Goal: Task Accomplishment & Management: Complete application form

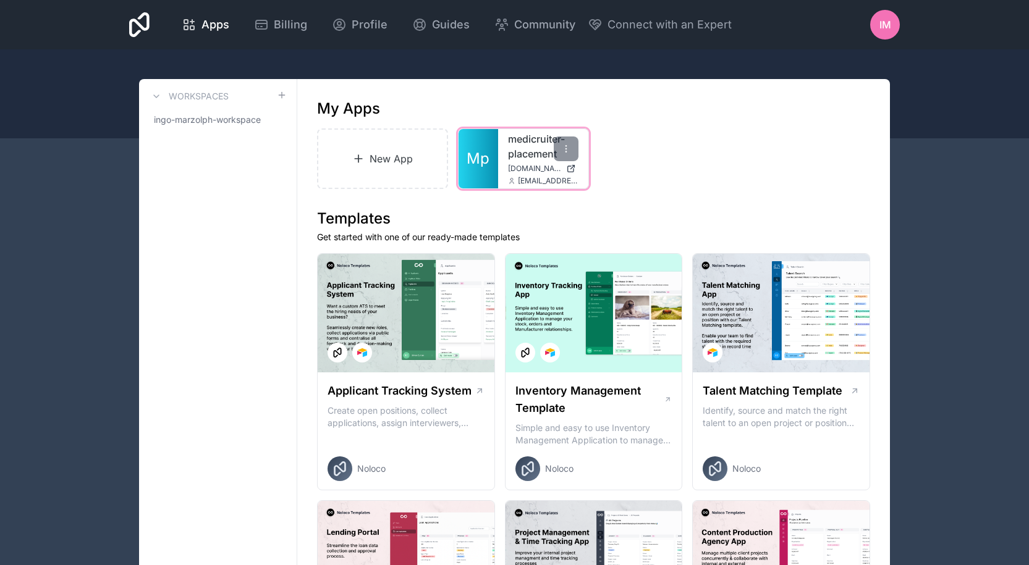
click at [524, 156] on link "medicruiter-placement" at bounding box center [543, 147] width 70 height 30
click at [568, 147] on icon at bounding box center [566, 149] width 10 height 10
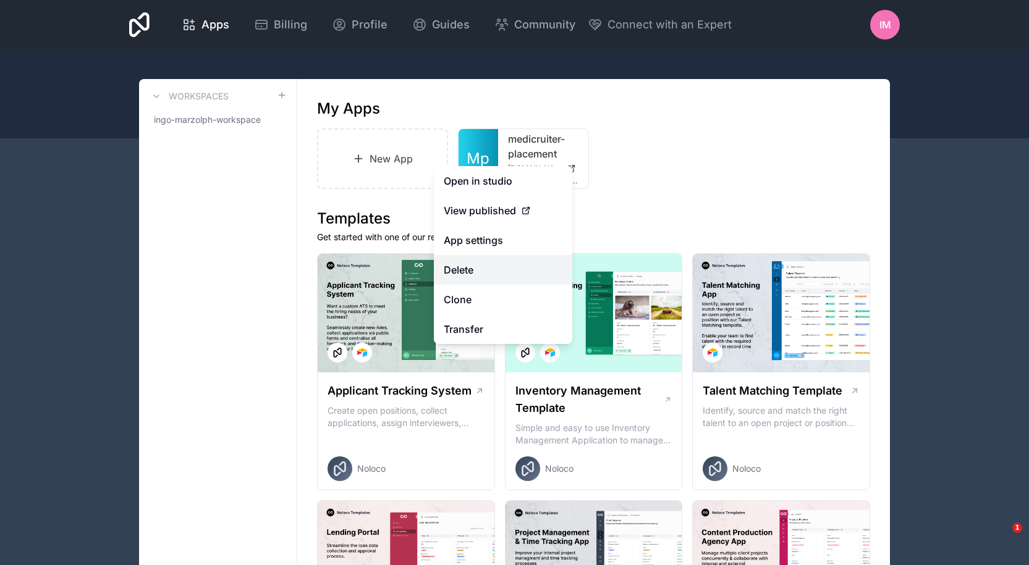
click at [482, 269] on button "Delete" at bounding box center [503, 270] width 138 height 30
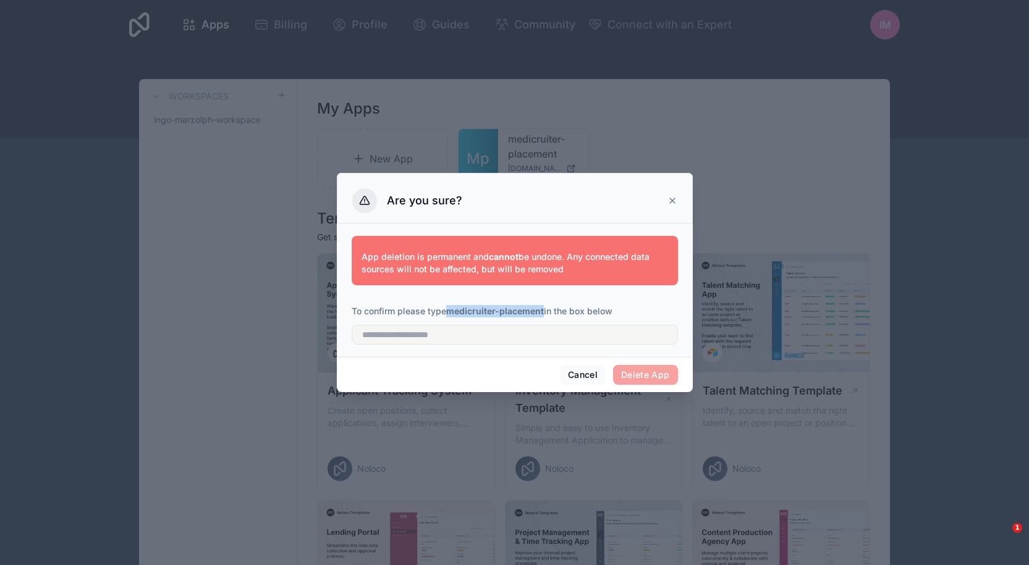
drag, startPoint x: 449, startPoint y: 311, endPoint x: 545, endPoint y: 314, distance: 95.8
click at [544, 314] on strong "medicruiter-placement" at bounding box center [495, 311] width 98 height 11
copy strong "medicruiter-placement"
click at [495, 336] on input "text" at bounding box center [515, 335] width 326 height 20
paste input "**********"
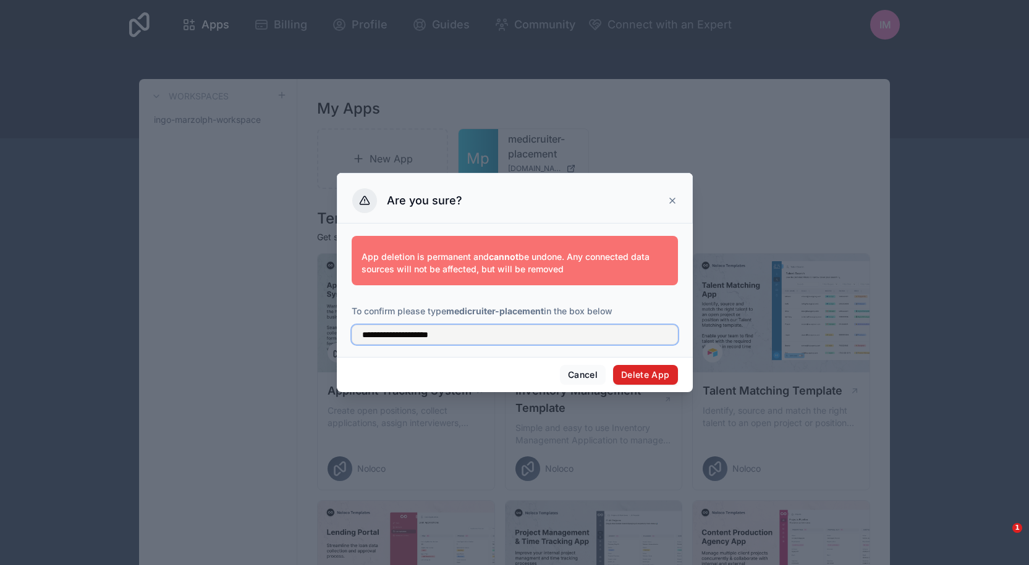
type input "**********"
click at [646, 374] on button "Delete App" at bounding box center [645, 375] width 65 height 20
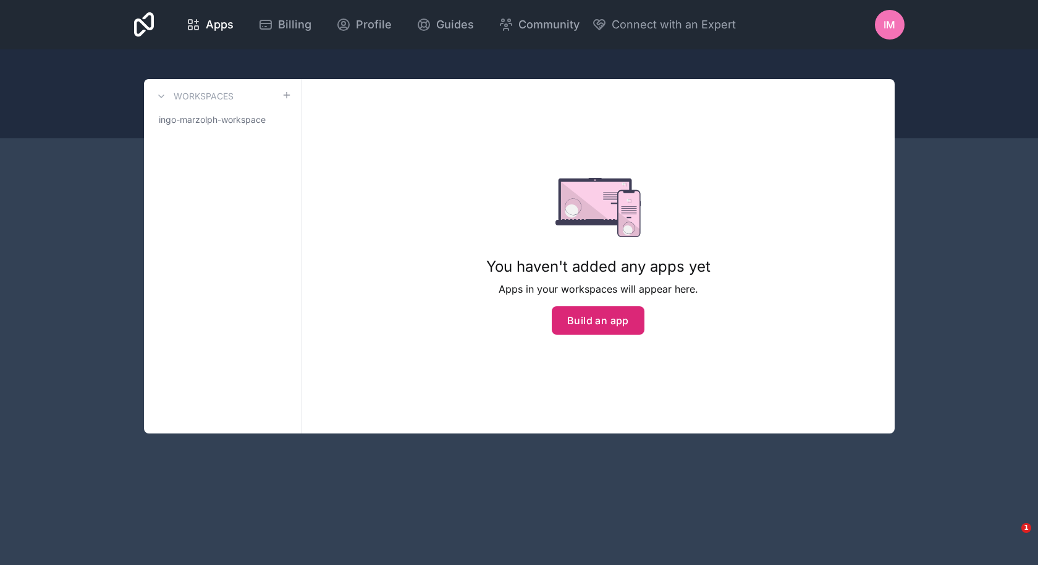
click at [608, 330] on button "Build an app" at bounding box center [598, 320] width 93 height 28
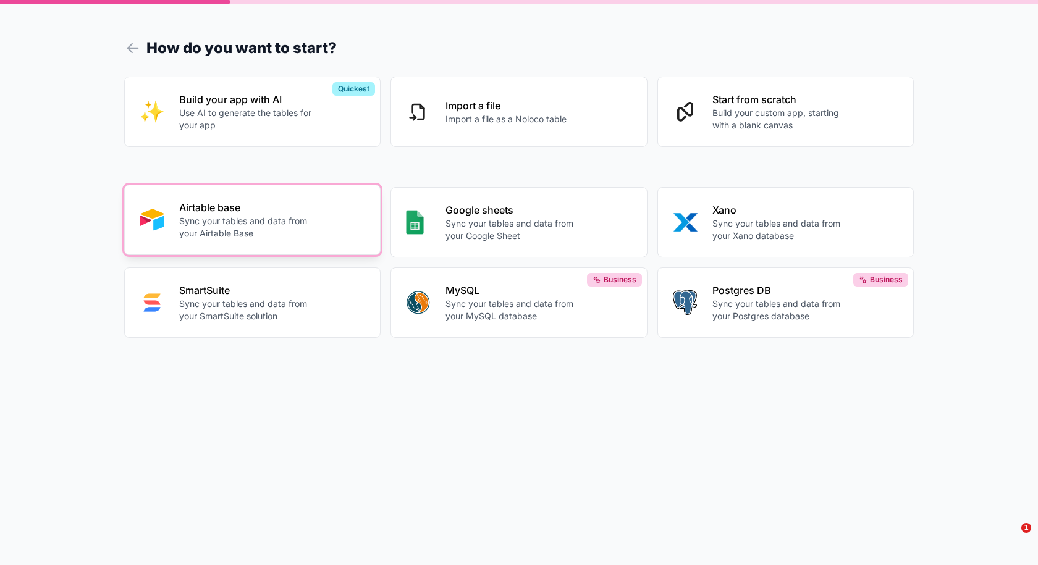
click at [279, 216] on p "Sync your tables and data from your Airtable Base" at bounding box center [247, 227] width 137 height 25
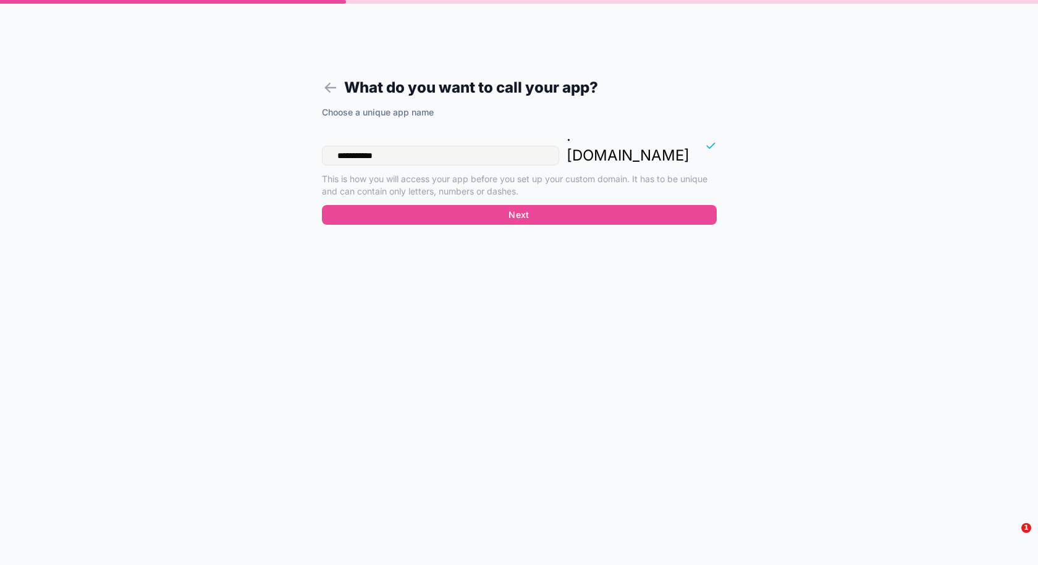
click at [447, 146] on input "**********" at bounding box center [440, 156] width 237 height 20
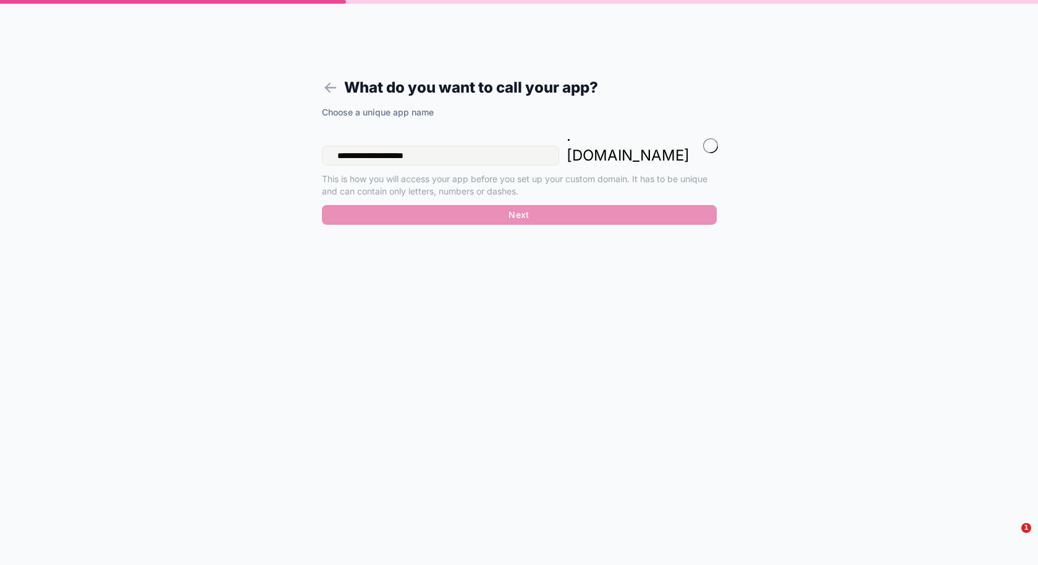
type input "**********"
click at [471, 205] on button "Next" at bounding box center [519, 215] width 395 height 20
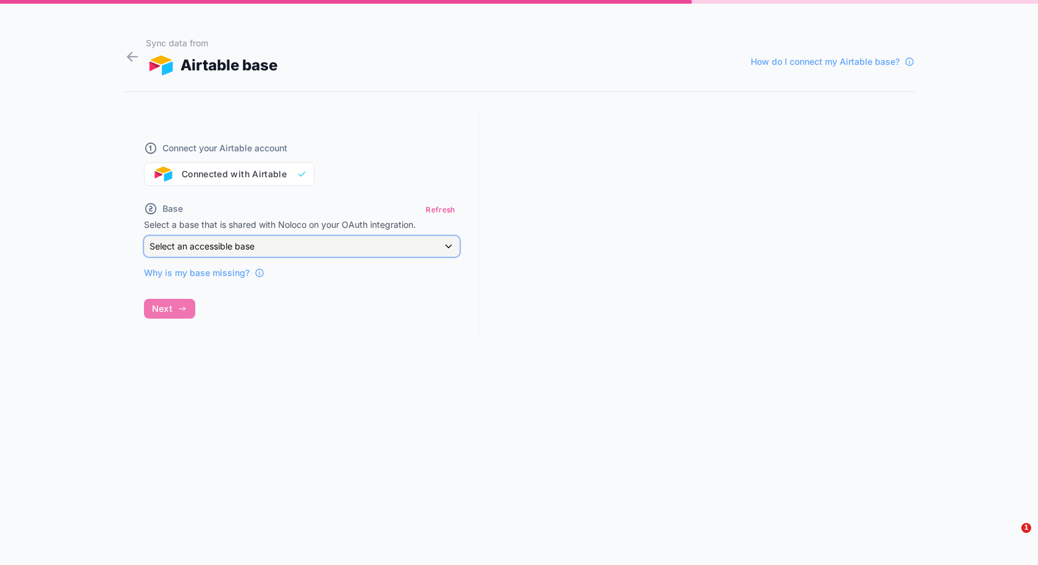
click at [241, 251] on span "Select an accessible base" at bounding box center [202, 246] width 105 height 12
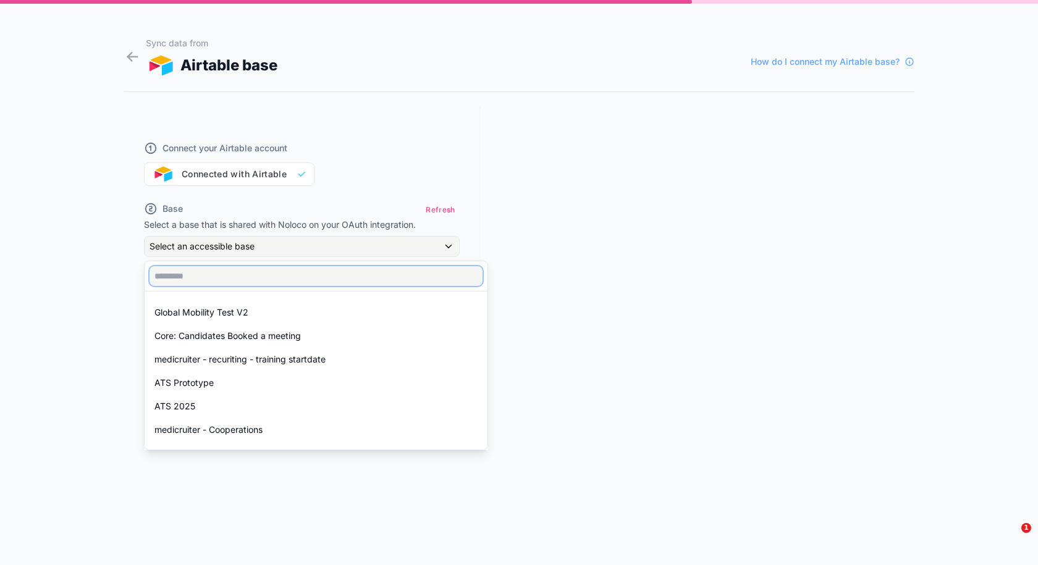
click at [252, 271] on input "text" at bounding box center [316, 276] width 333 height 20
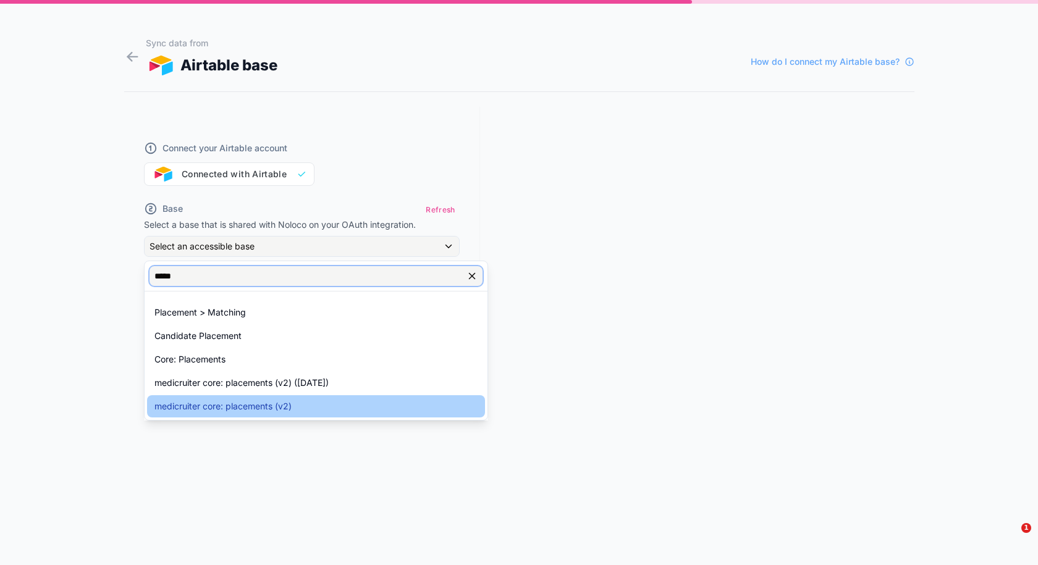
type input "*****"
click at [274, 403] on span "medicruiter core: placements (v2)" at bounding box center [222, 406] width 137 height 15
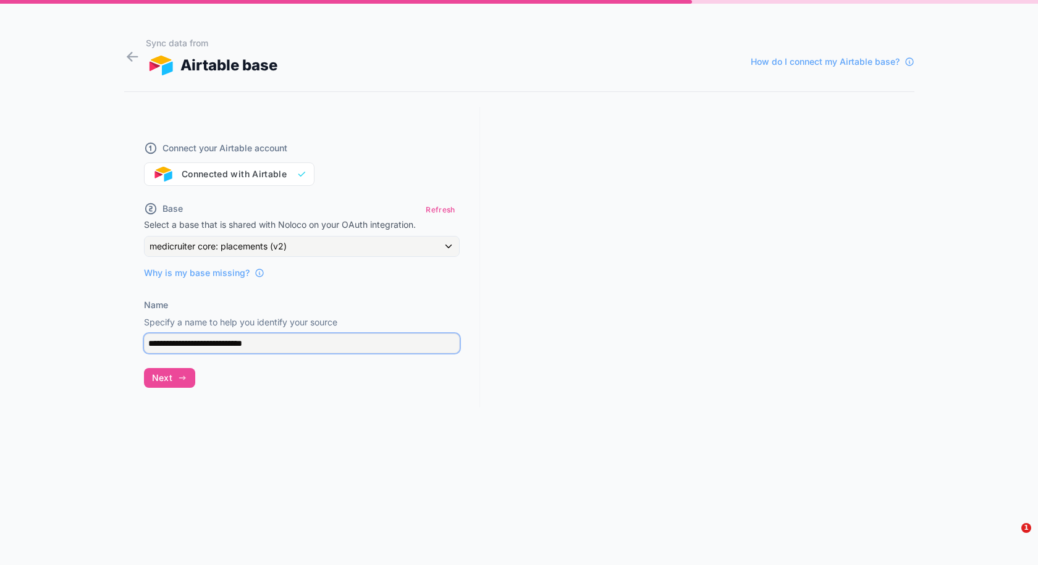
drag, startPoint x: 296, startPoint y: 348, endPoint x: 108, endPoint y: 347, distance: 187.8
click at [108, 347] on div "**********" at bounding box center [519, 282] width 1038 height 565
paste input "text"
type input "**********"
click at [167, 374] on span "Next" at bounding box center [162, 378] width 20 height 11
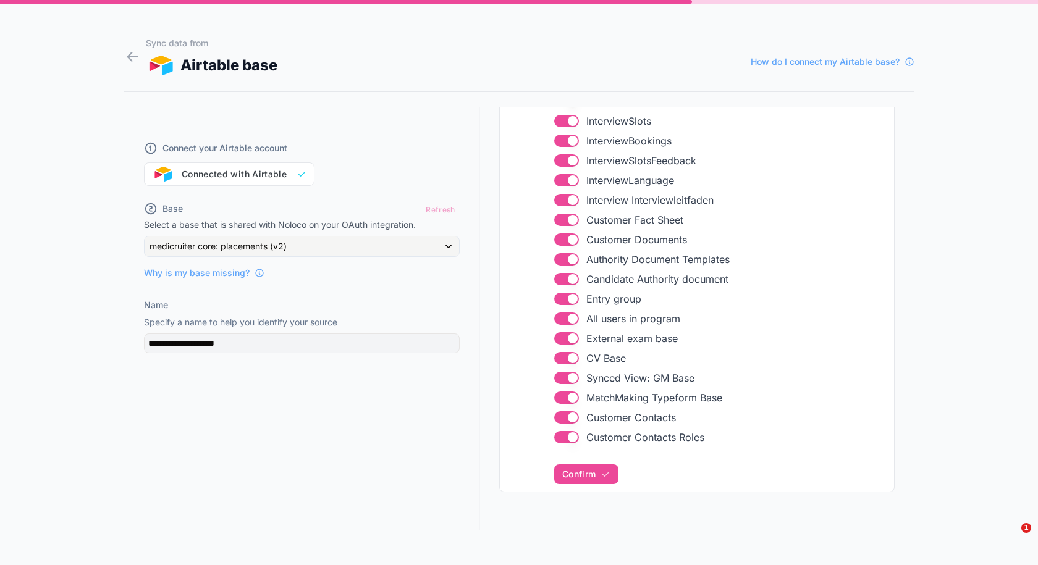
scroll to position [840, 0]
click at [583, 470] on span "Confirm" at bounding box center [578, 473] width 33 height 11
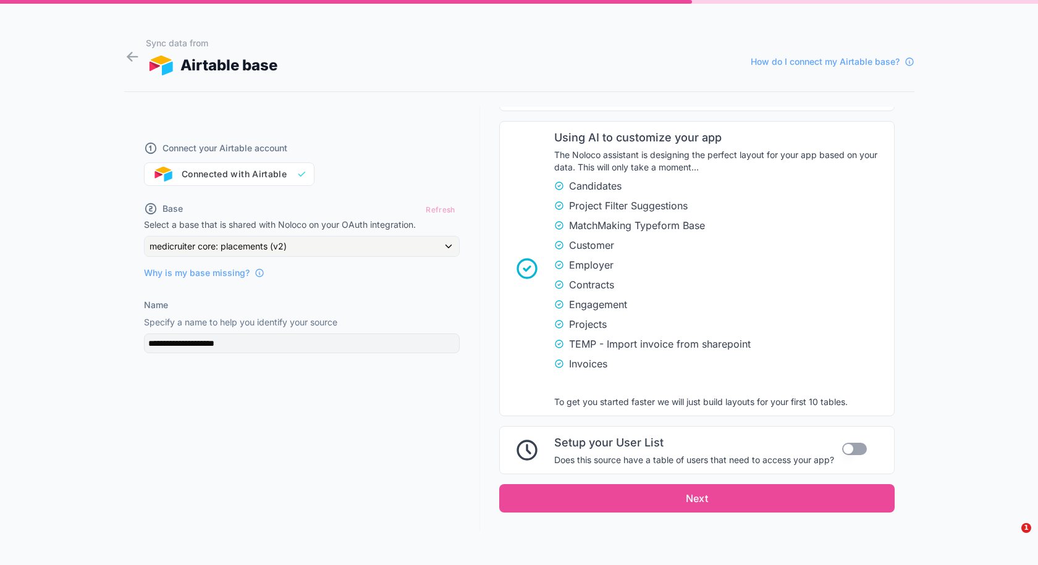
scroll to position [1383, 0]
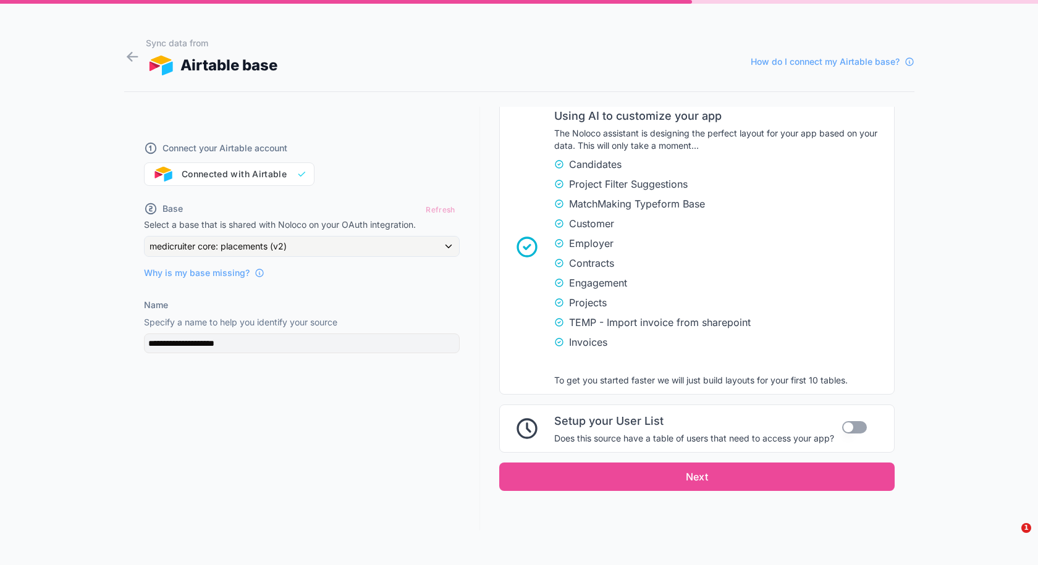
click at [843, 425] on button "Use setting" at bounding box center [854, 427] width 25 height 12
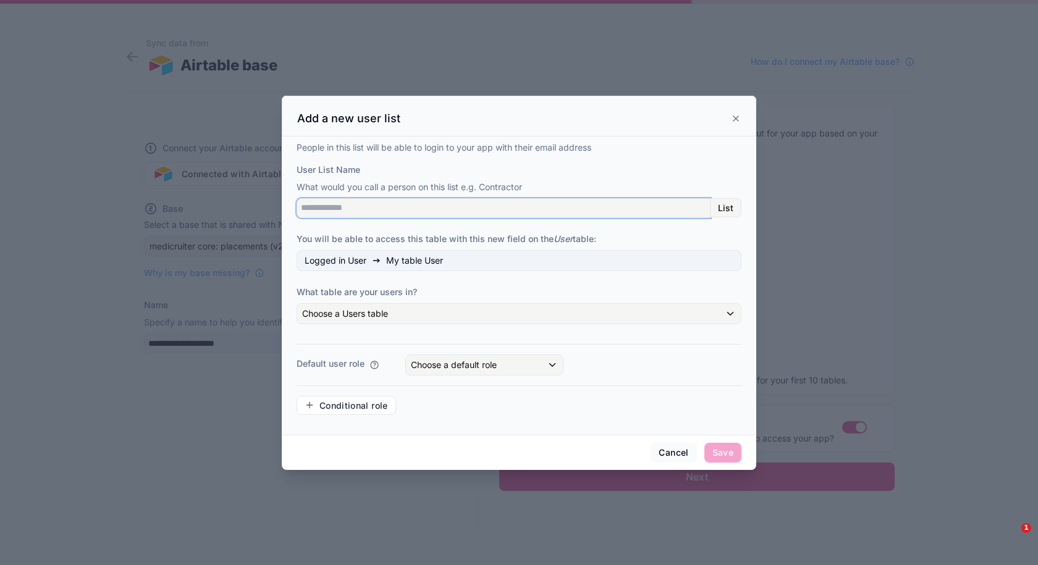
click at [400, 207] on input "User List Name" at bounding box center [504, 208] width 414 height 20
type input "*****"
click at [377, 323] on div "Choose a Users table" at bounding box center [519, 314] width 444 height 20
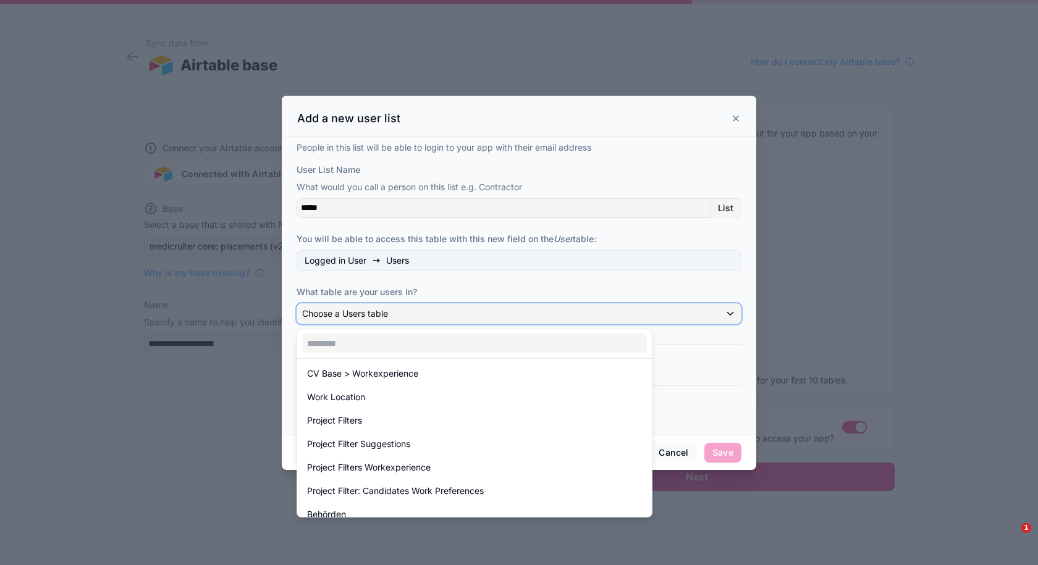
scroll to position [618, 0]
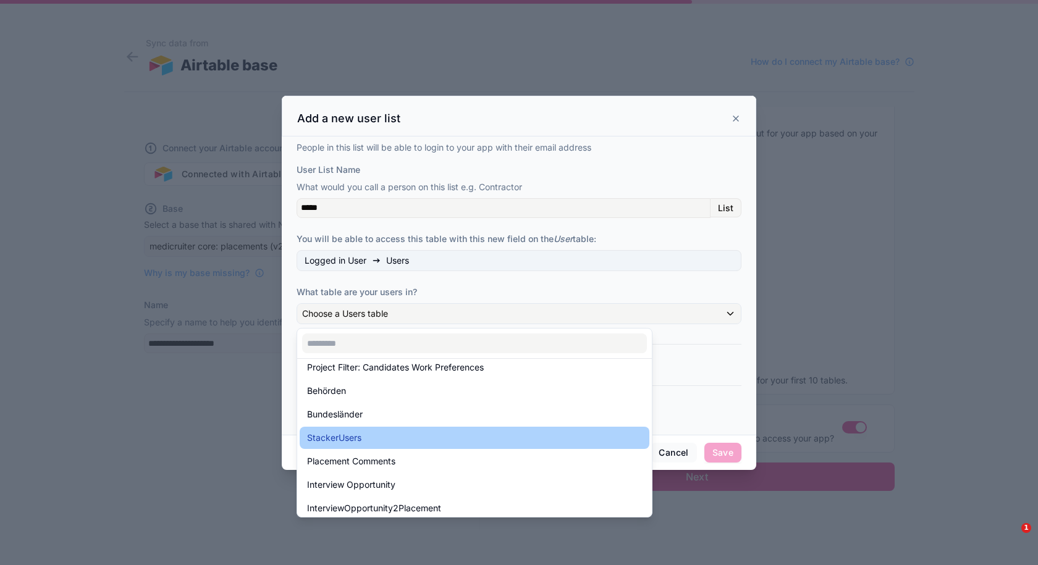
click at [398, 434] on div "StackerUsers" at bounding box center [474, 438] width 335 height 15
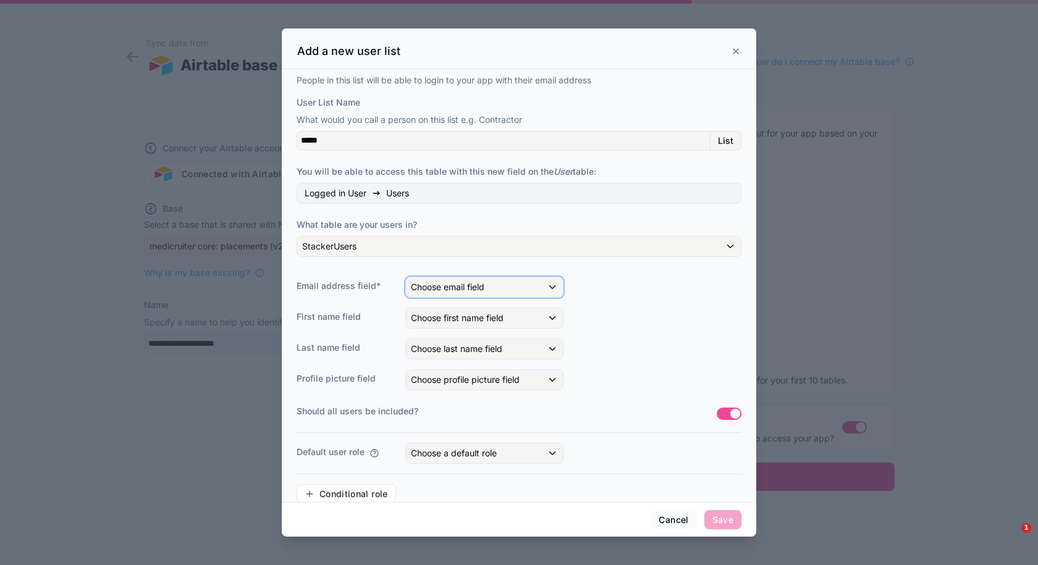
click at [441, 292] on span "Choose email field" at bounding box center [448, 287] width 74 height 11
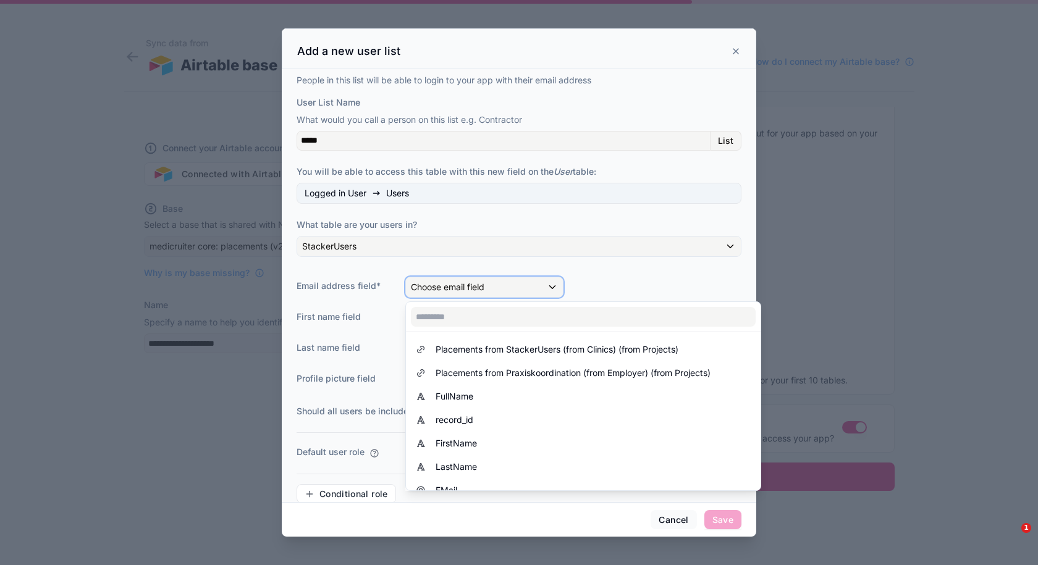
scroll to position [371, 0]
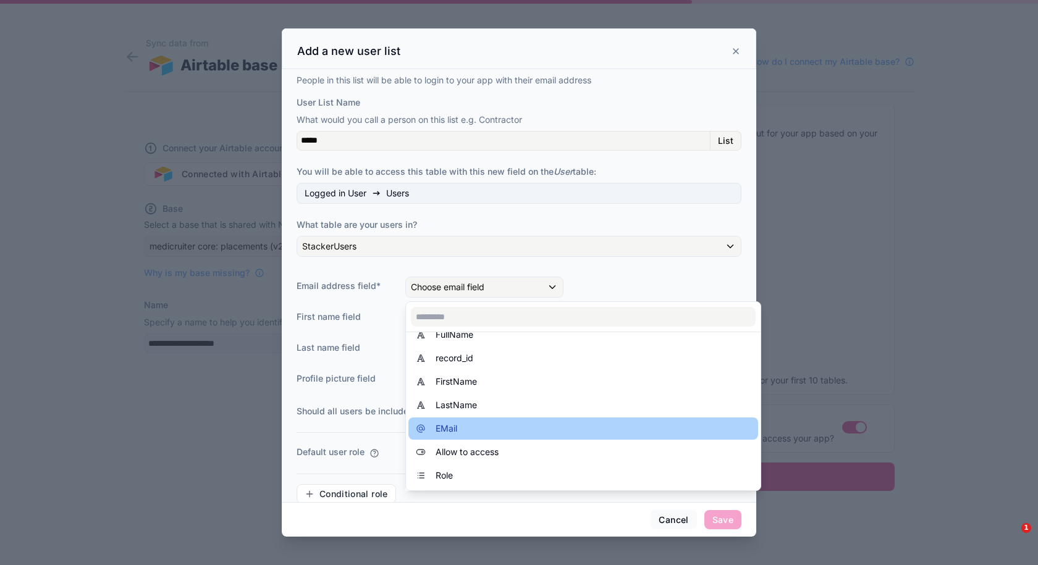
click at [477, 425] on div "EMail" at bounding box center [583, 428] width 335 height 15
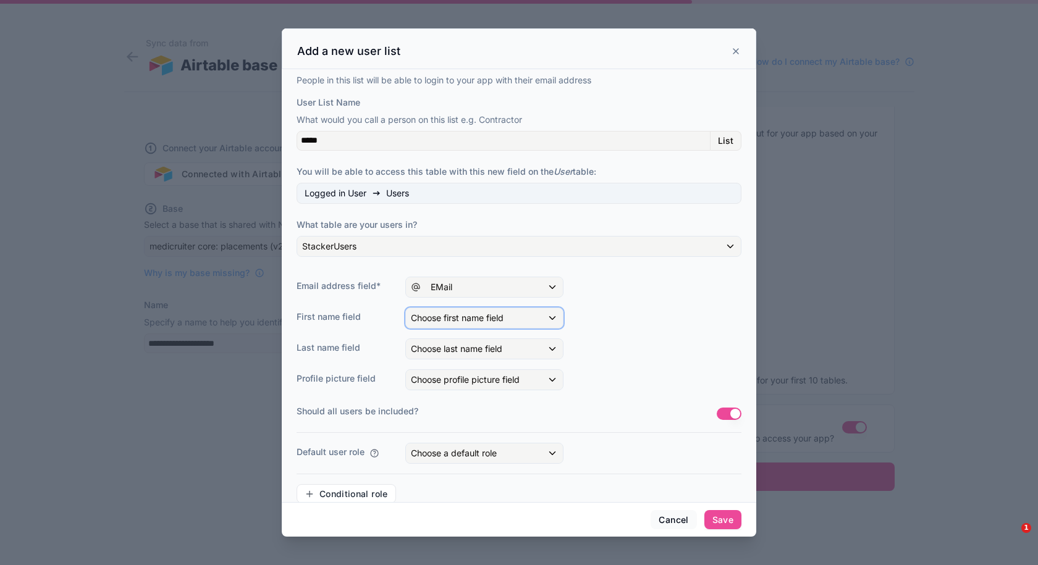
click at [466, 314] on span "Choose first name field" at bounding box center [457, 318] width 93 height 11
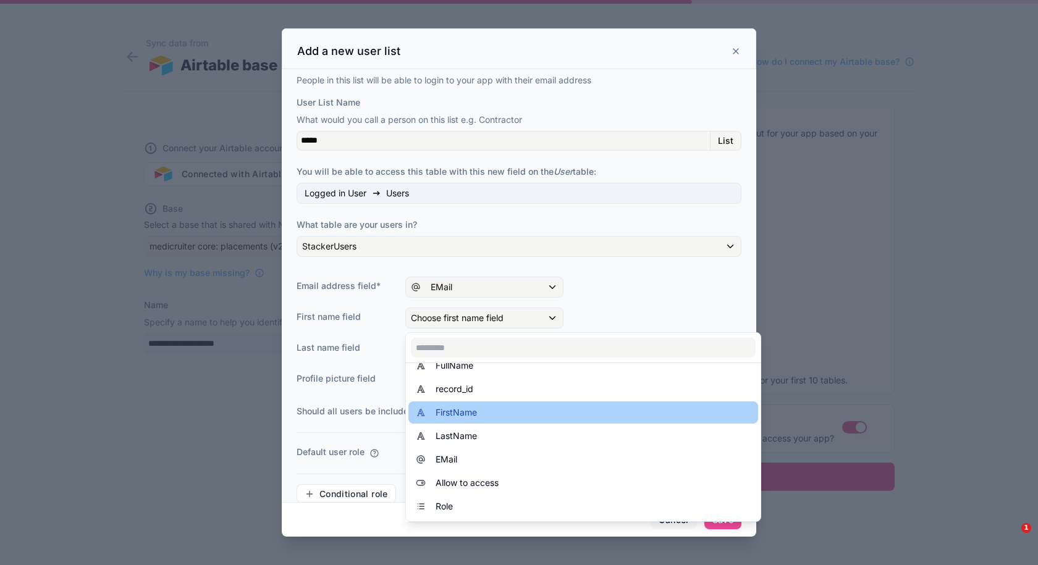
click at [484, 413] on div "FirstName" at bounding box center [583, 412] width 335 height 15
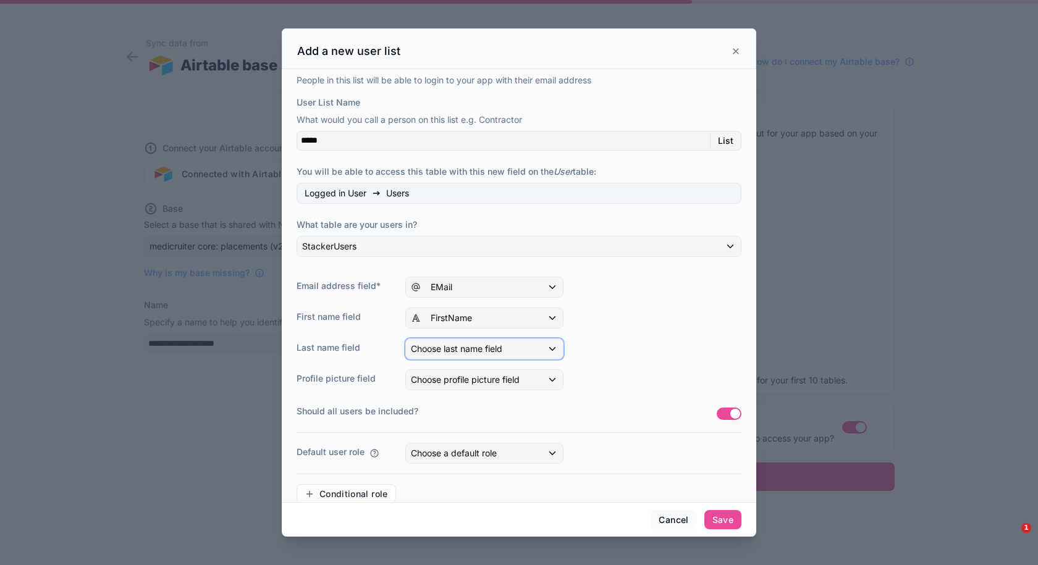
click at [463, 343] on span "Choose last name field" at bounding box center [456, 348] width 91 height 11
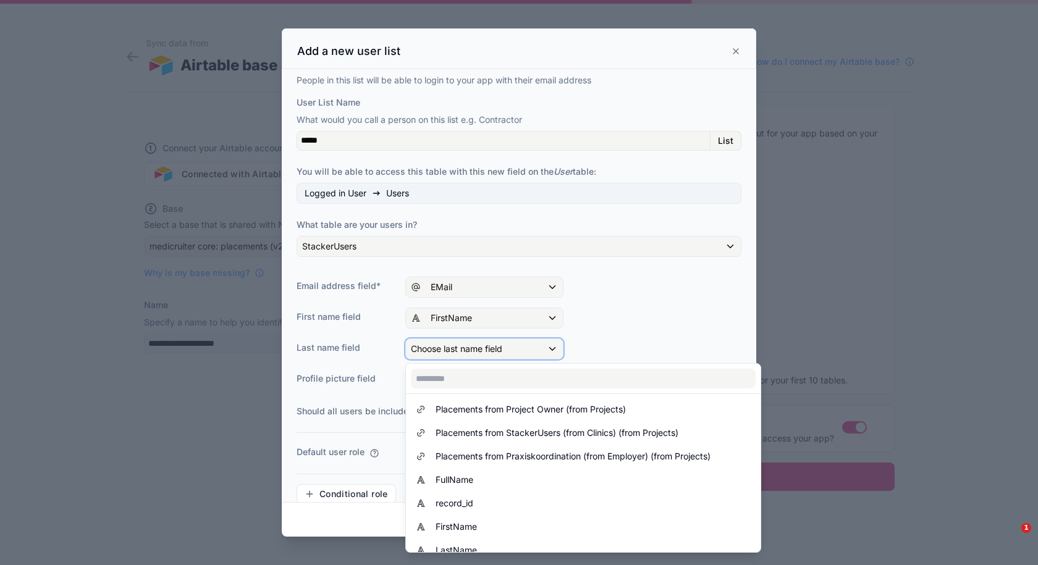
scroll to position [309, 0]
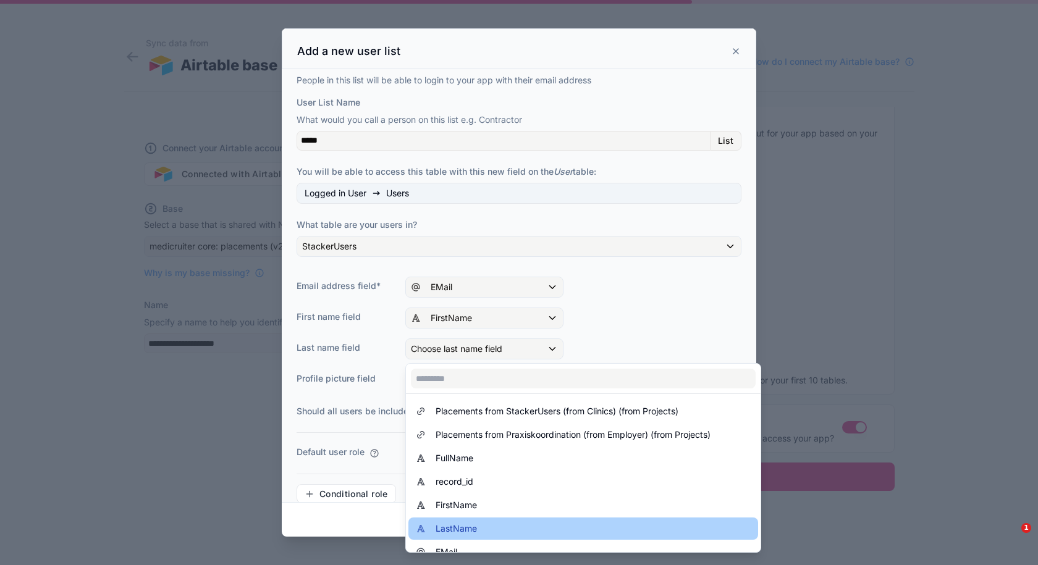
click at [490, 524] on div "LastName" at bounding box center [583, 528] width 335 height 15
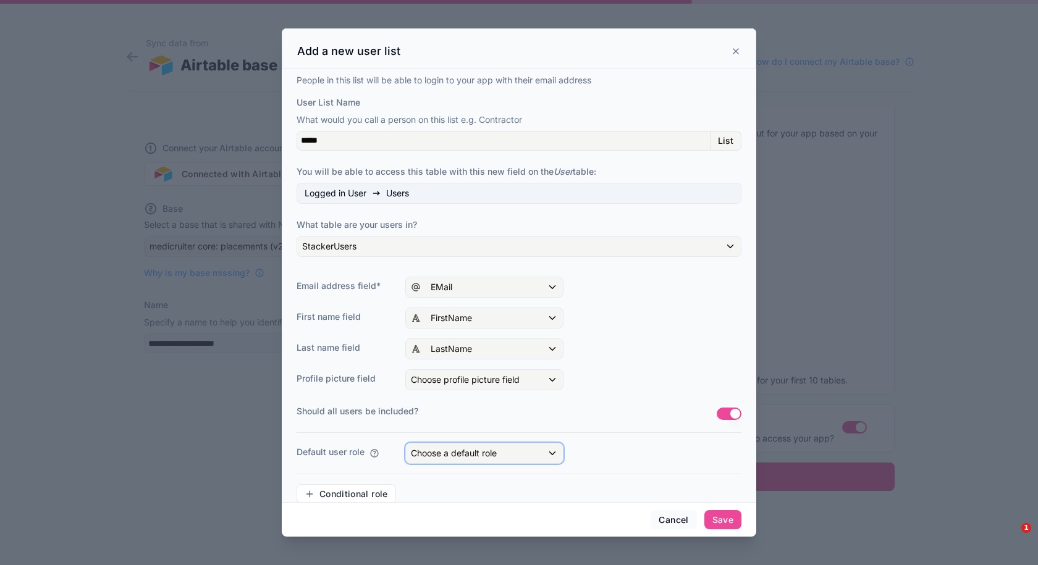
click at [481, 449] on span "Choose a default role" at bounding box center [454, 453] width 86 height 11
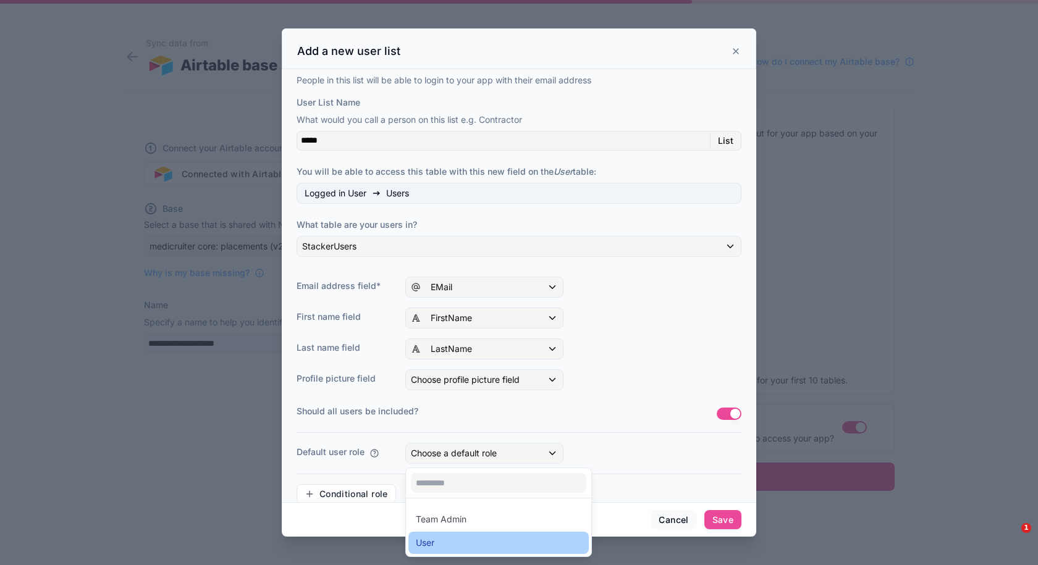
click at [445, 541] on div "User" at bounding box center [499, 543] width 166 height 15
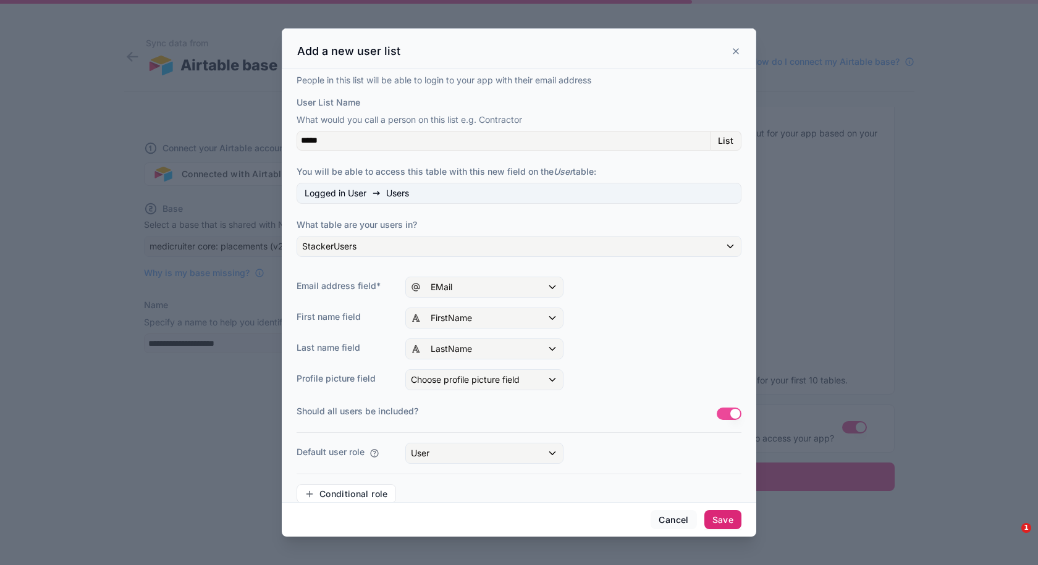
click at [730, 518] on button "Save" at bounding box center [722, 520] width 37 height 20
click at [722, 520] on button "Save" at bounding box center [722, 520] width 37 height 20
click at [718, 415] on button "Use setting" at bounding box center [729, 414] width 25 height 12
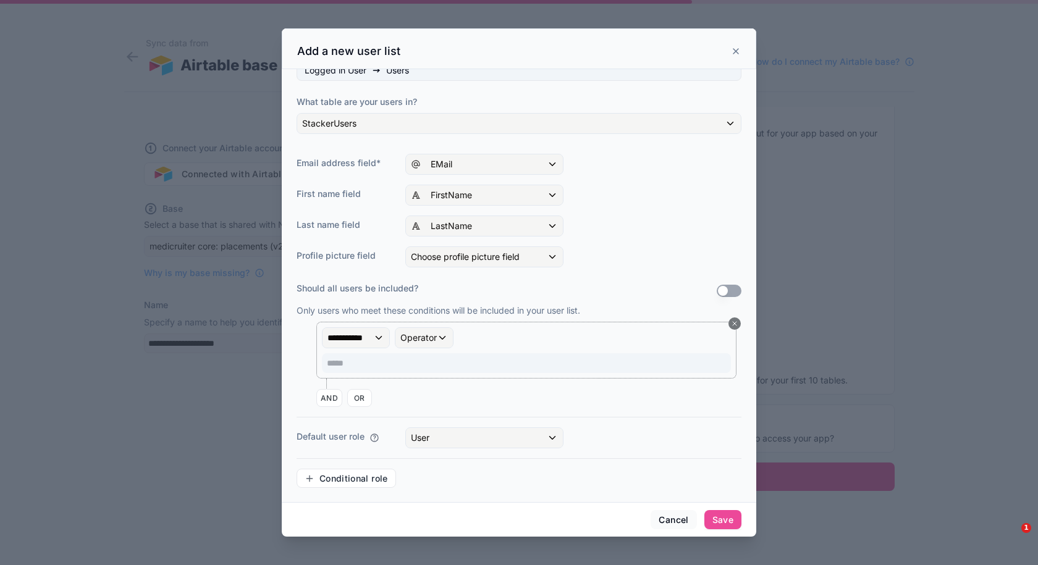
scroll to position [124, 0]
click at [717, 286] on button "Use setting" at bounding box center [729, 290] width 25 height 12
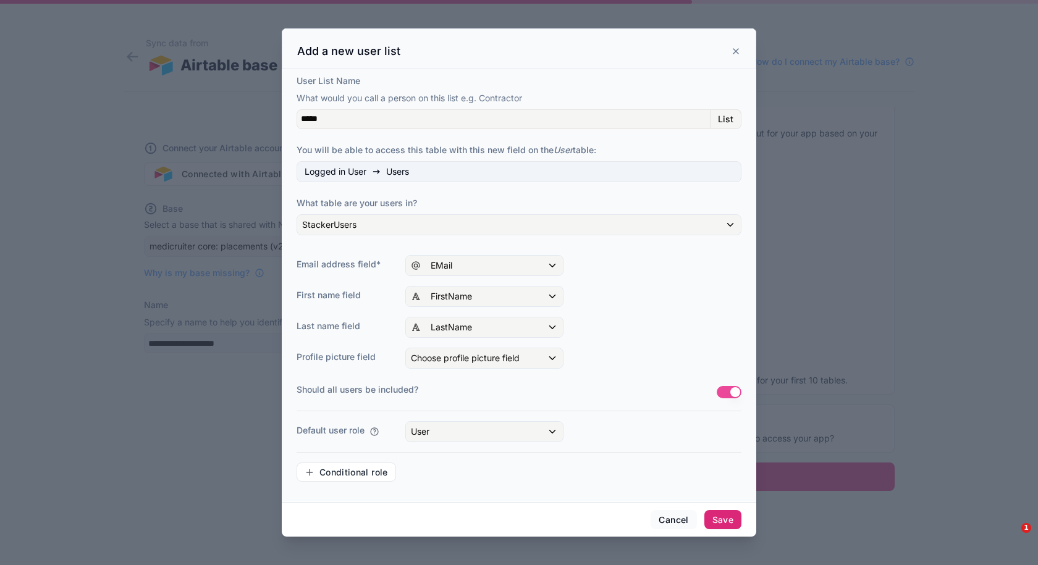
click at [725, 517] on button "Save" at bounding box center [722, 520] width 37 height 20
click at [678, 518] on button "Cancel" at bounding box center [674, 520] width 46 height 20
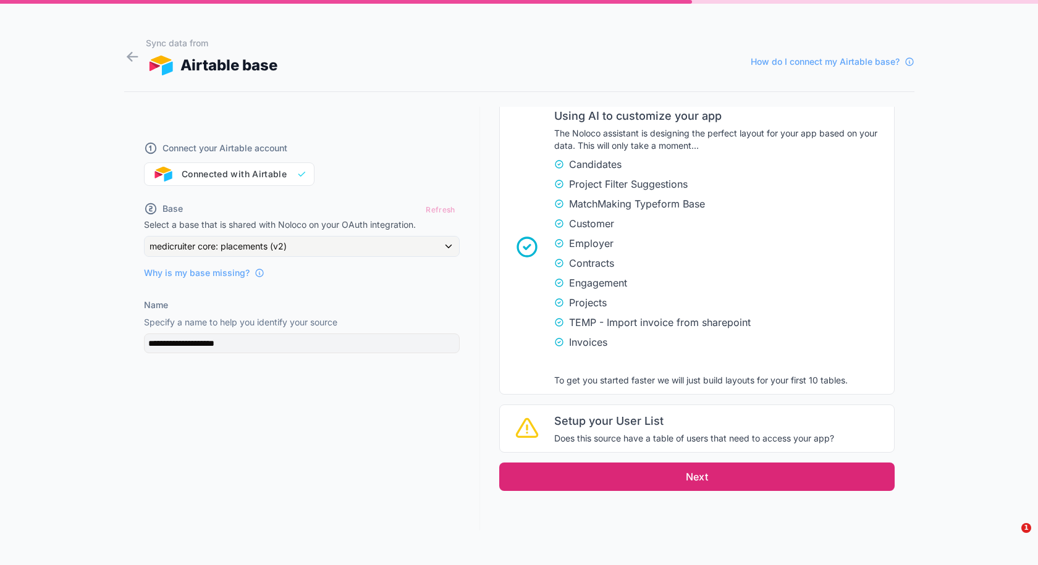
click at [670, 479] on button "Next" at bounding box center [696, 477] width 395 height 28
